Goal: Transaction & Acquisition: Purchase product/service

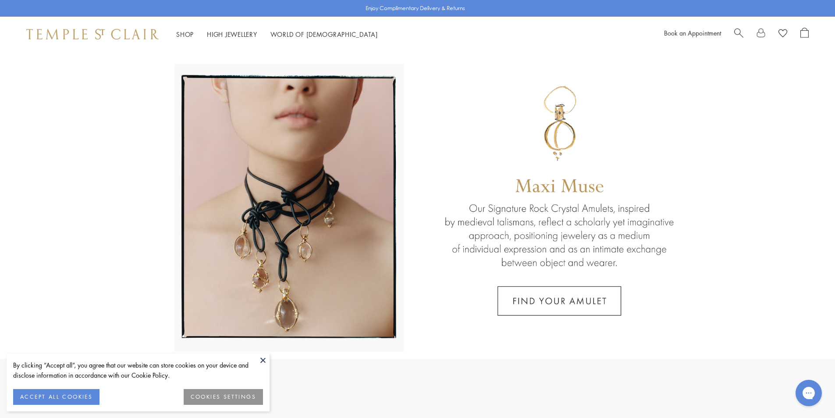
click at [261, 361] on button at bounding box center [262, 359] width 13 height 13
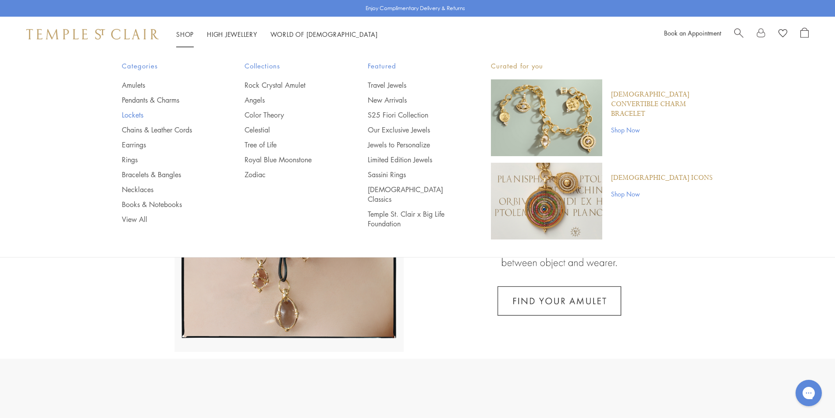
click at [139, 113] on link "Lockets" at bounding box center [166, 115] width 88 height 10
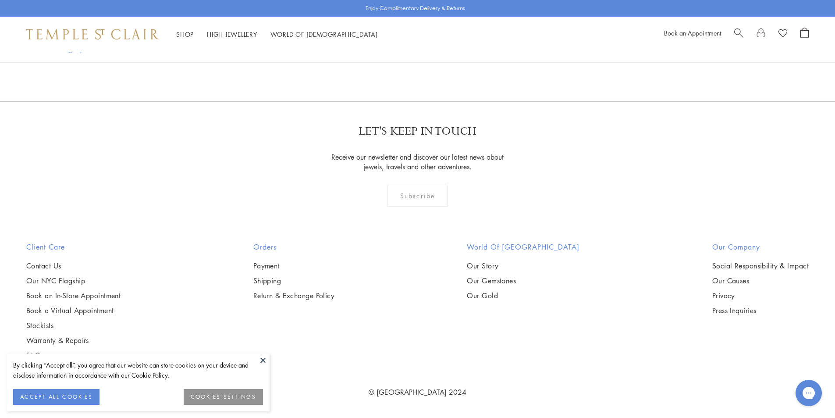
scroll to position [1358, 0]
click at [0, 0] on img at bounding box center [0, 0] width 0 height 0
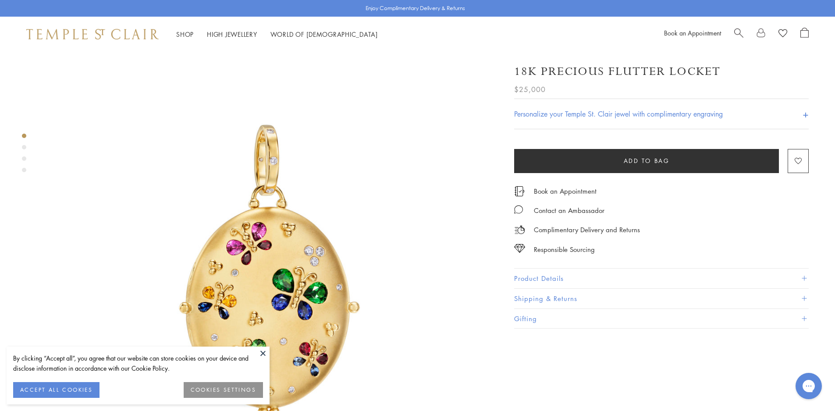
click at [513, 270] on div "18K Precious Flutter Locket $25,000 The 18K Precious Flutter Locket presents a …" at bounding box center [655, 191] width 307 height 273
click at [537, 273] on button "Product Details" at bounding box center [661, 279] width 294 height 20
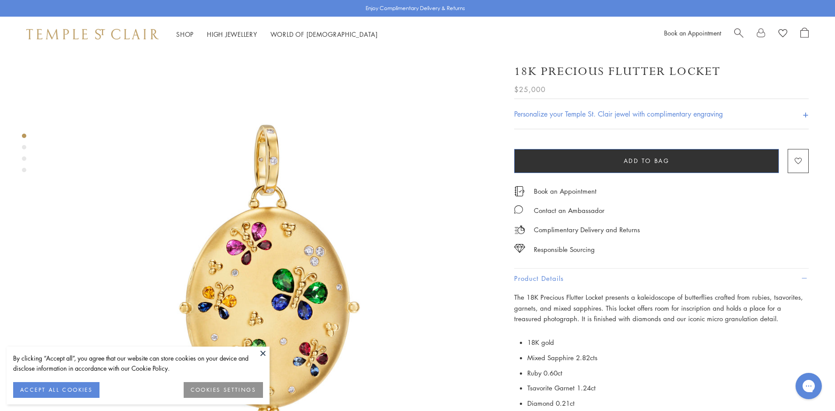
click at [589, 160] on button "Add to bag" at bounding box center [646, 161] width 265 height 24
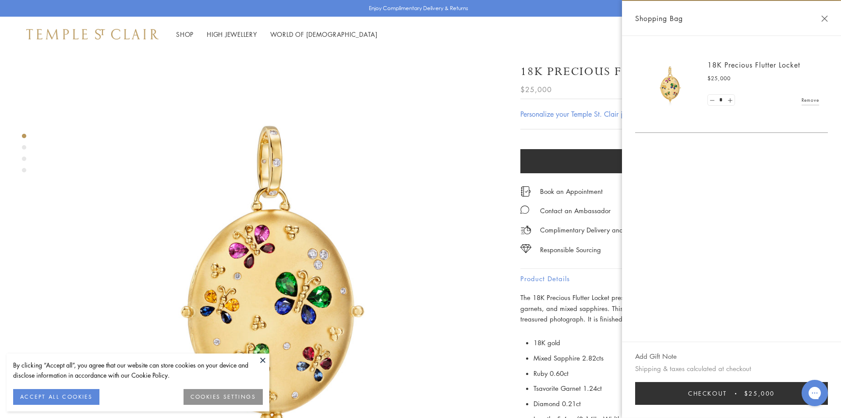
click at [727, 394] on span "Checkout" at bounding box center [707, 393] width 39 height 10
